Goal: Check status: Check status

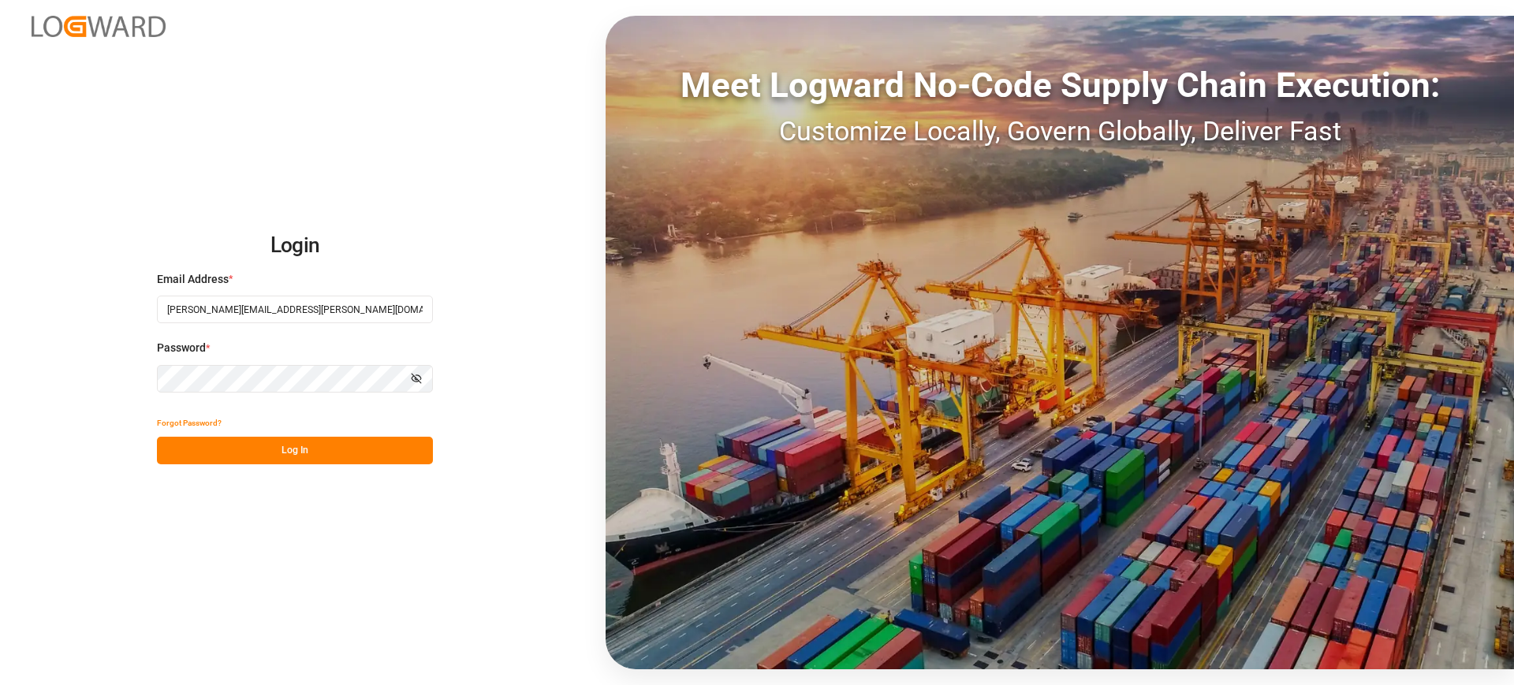
click at [374, 457] on button "Log In" at bounding box center [295, 451] width 276 height 28
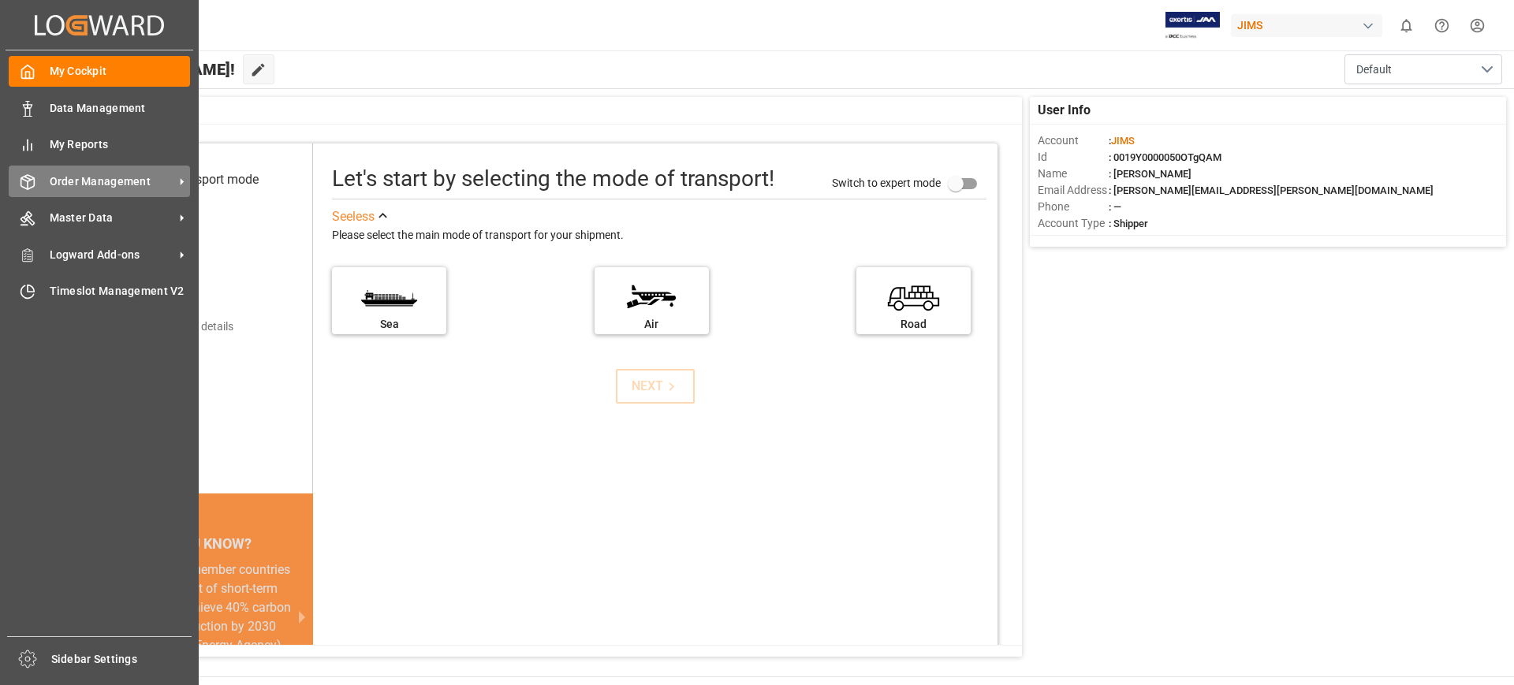
click at [128, 181] on span "Order Management" at bounding box center [112, 181] width 125 height 17
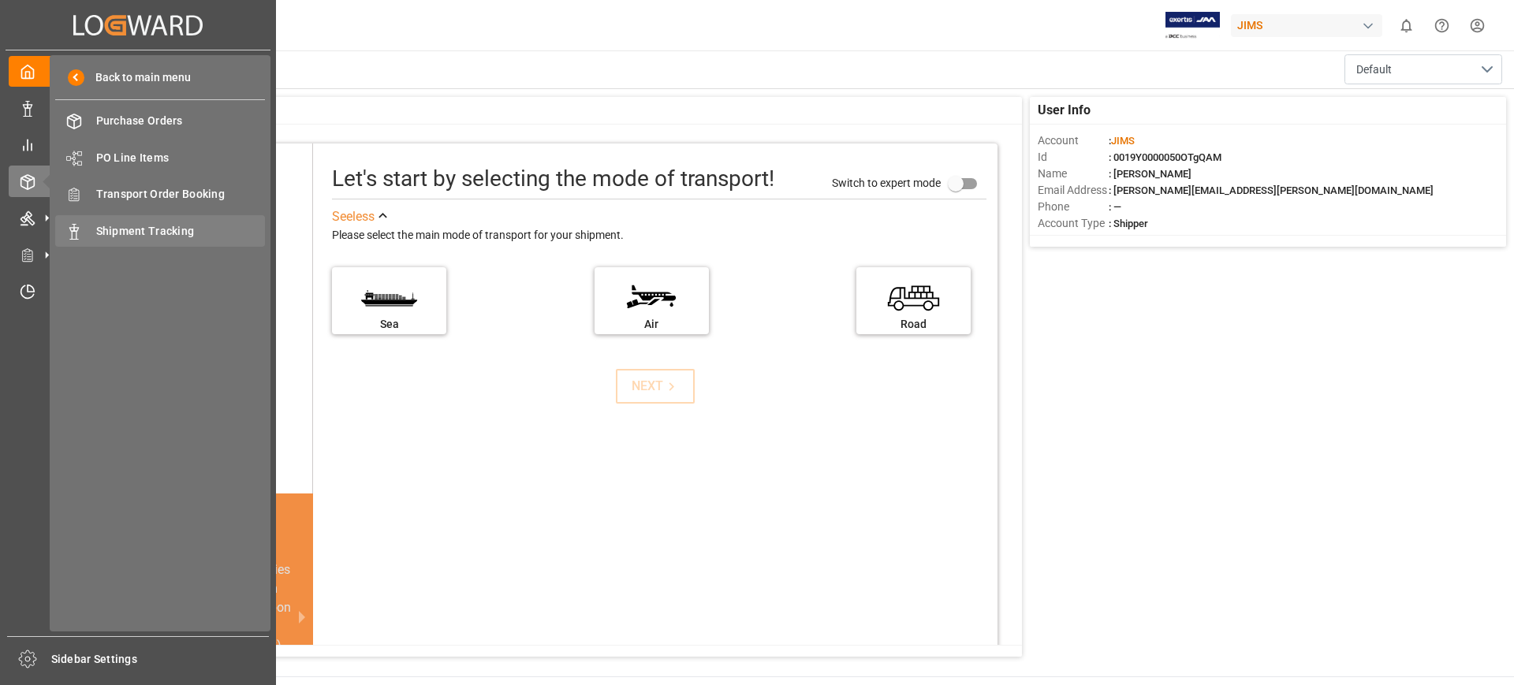
click at [151, 227] on span "Shipment Tracking" at bounding box center [181, 231] width 170 height 17
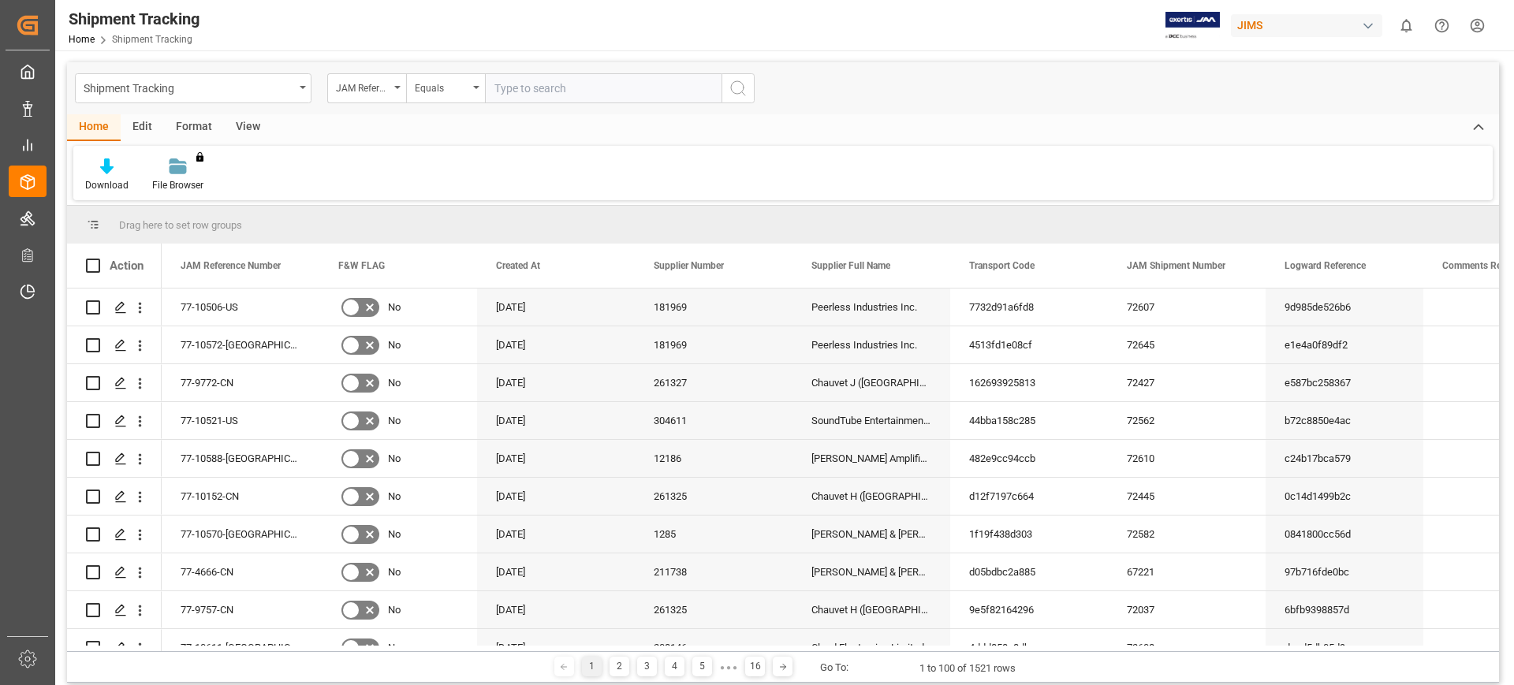
click at [524, 93] on input "text" at bounding box center [603, 88] width 237 height 30
type input "77-9935-be"
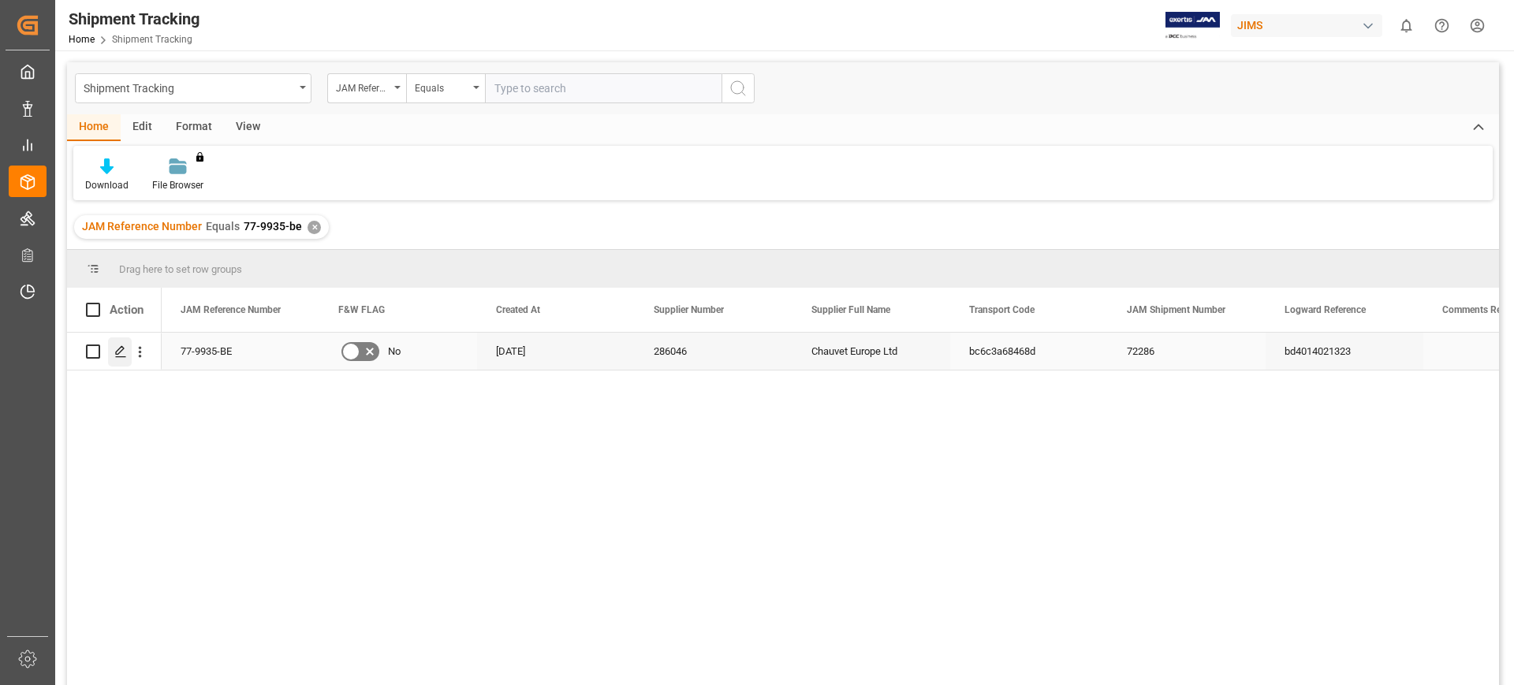
click at [117, 348] on icon "Press SPACE to select this row." at bounding box center [120, 351] width 13 height 13
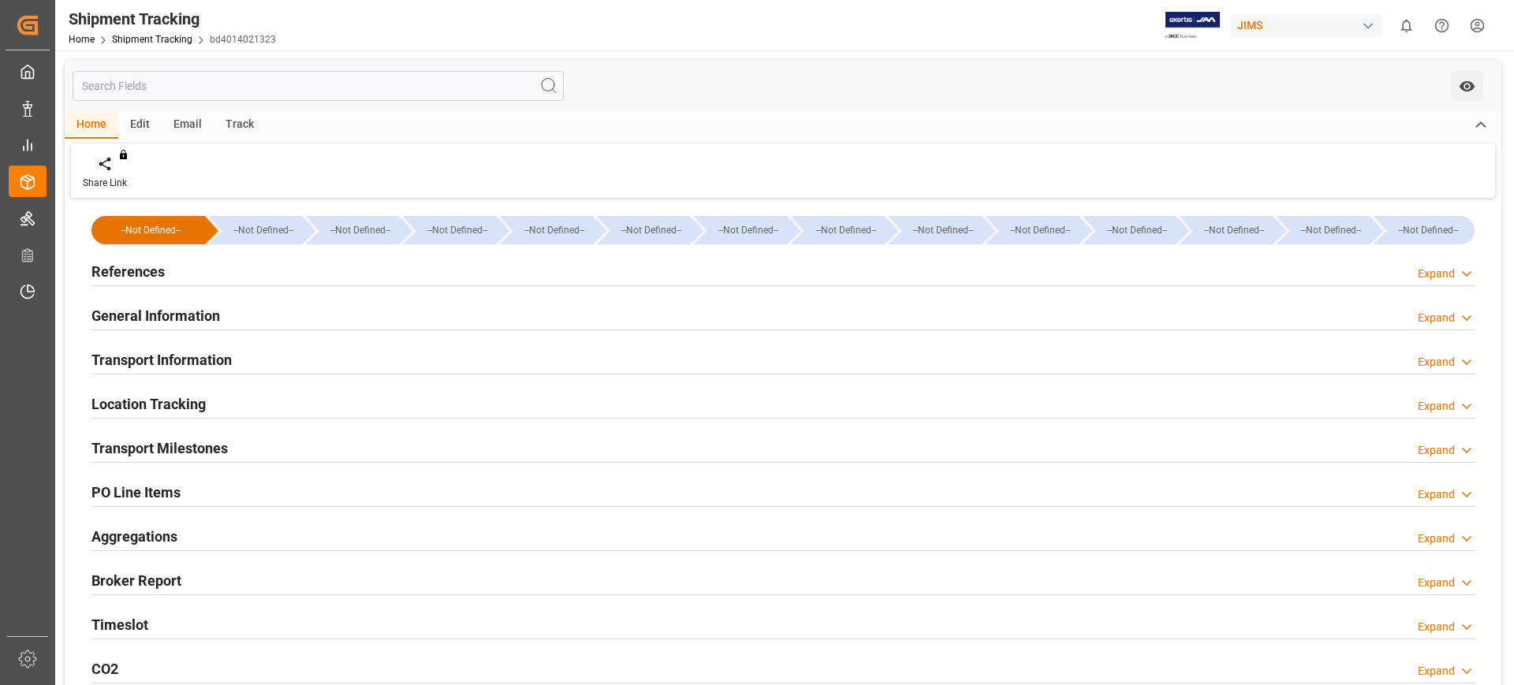
type input "[DATE] 00:00"
type input "[DATE] 15:46"
type input "[DATE] 00:00"
type input "[DATE] 06:24"
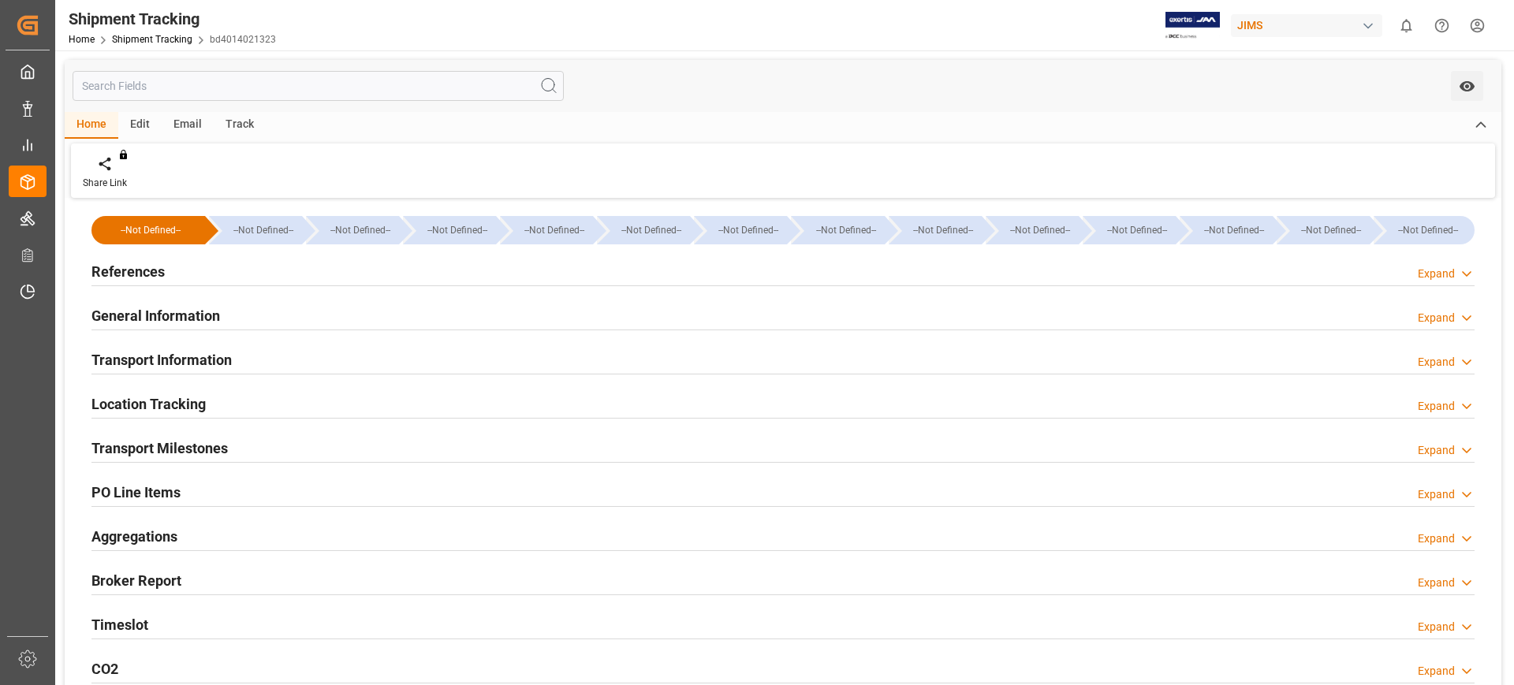
type input "[DATE]"
type input "[DATE] 09:08"
click at [184, 610] on div "Timeslot Expand" at bounding box center [782, 624] width 1383 height 30
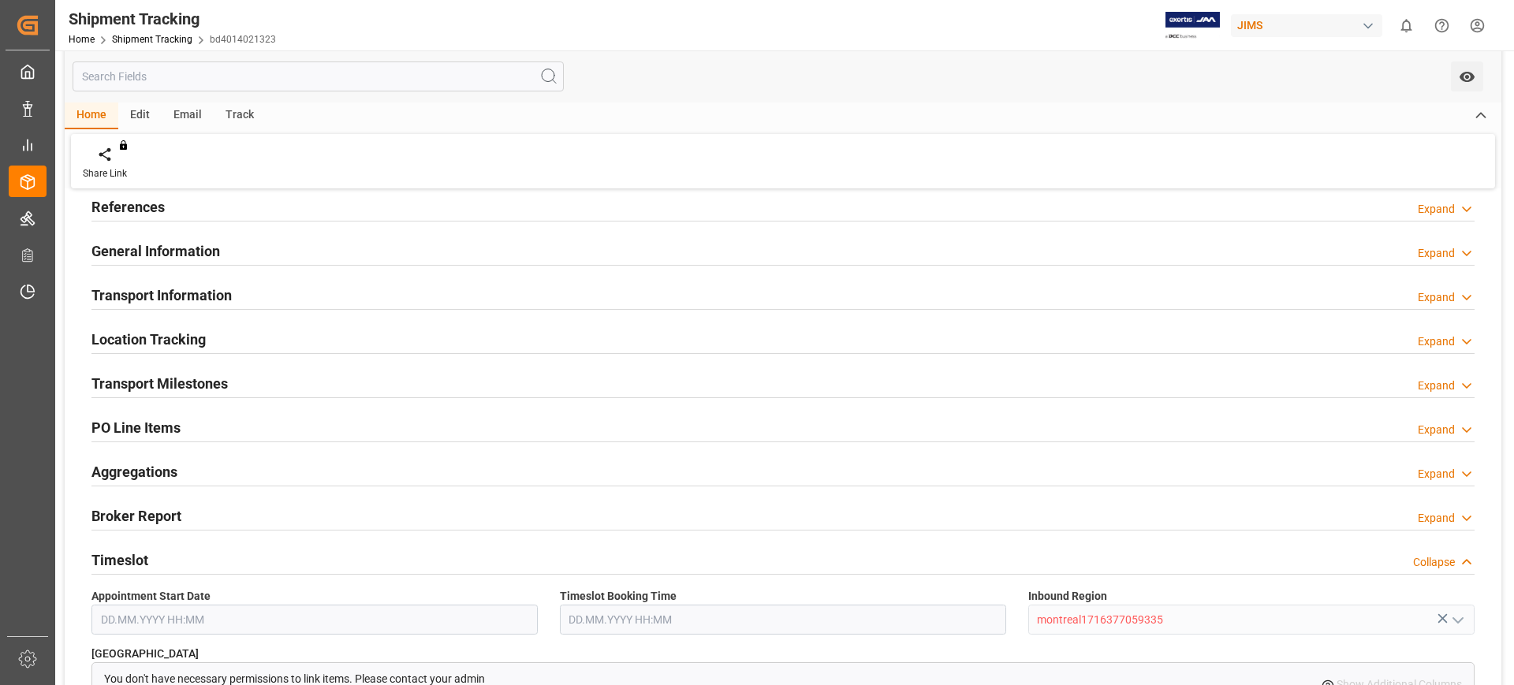
scroll to position [99, 0]
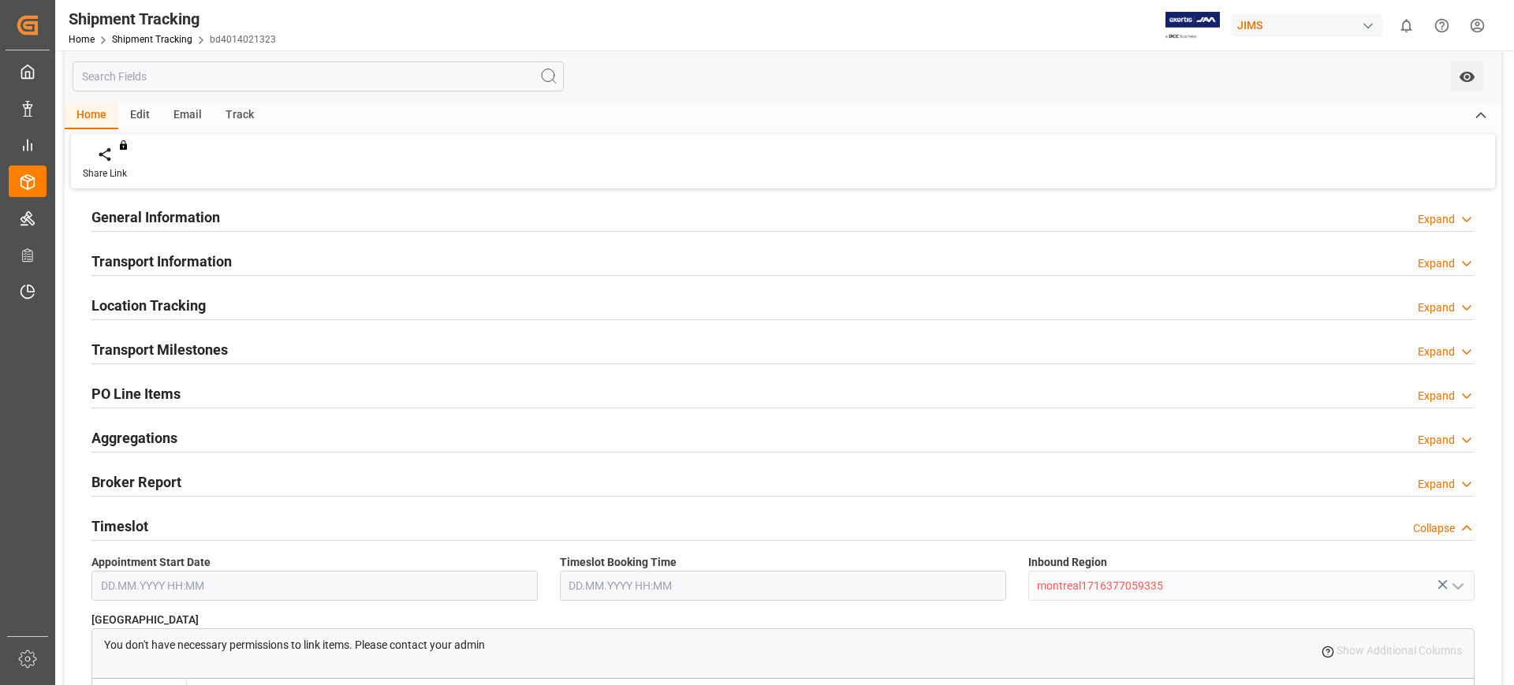
click at [225, 520] on div "Timeslot Collapse" at bounding box center [782, 525] width 1383 height 30
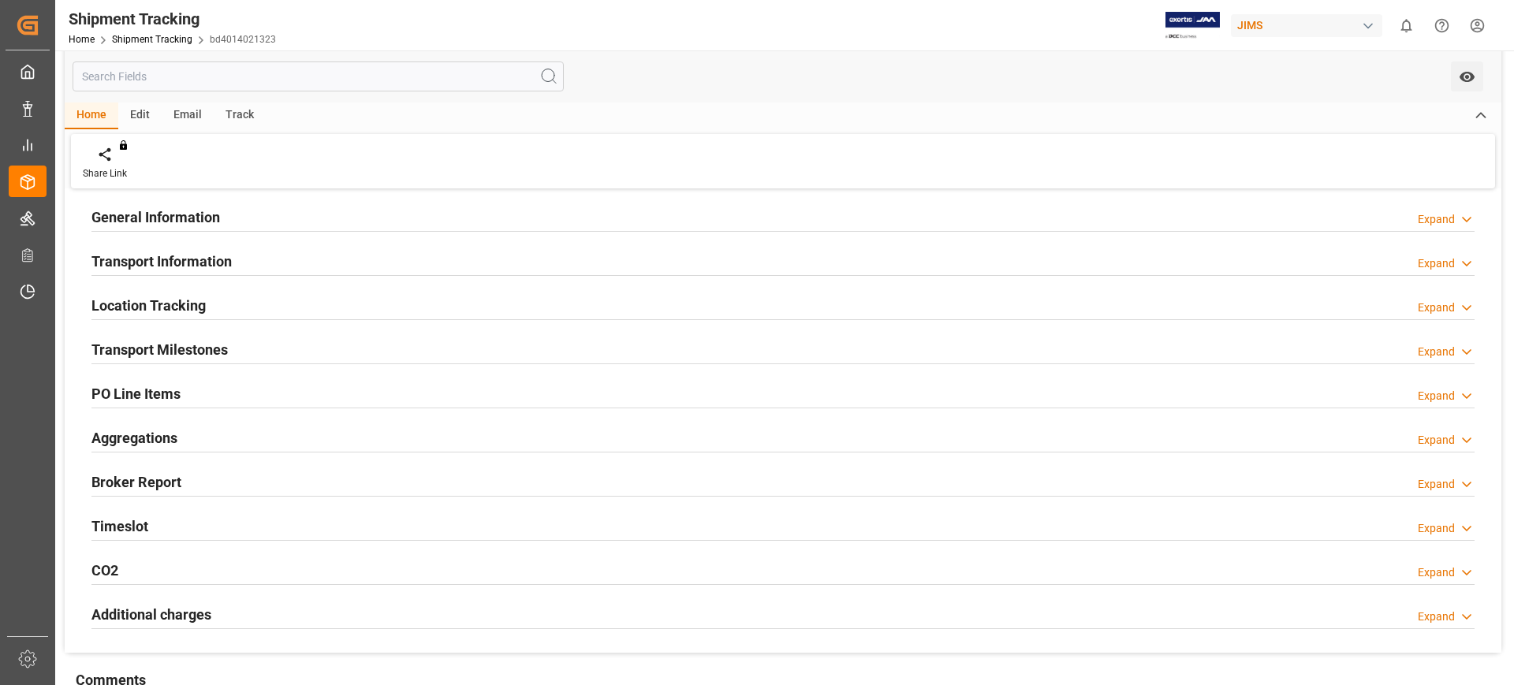
click at [241, 351] on div "Transport Milestones Expand" at bounding box center [782, 348] width 1383 height 30
